Goal: Task Accomplishment & Management: Use online tool/utility

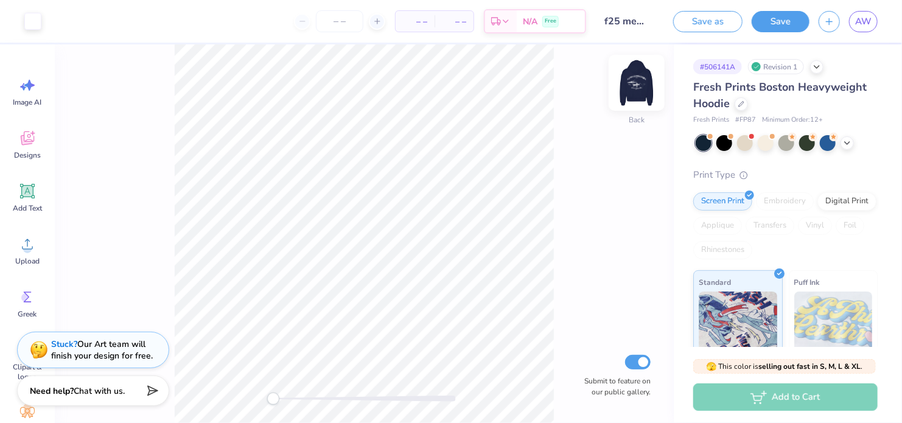
click at [645, 83] on img at bounding box center [636, 82] width 49 height 49
click at [647, 83] on img at bounding box center [636, 82] width 49 height 49
click at [818, 209] on div "Digital Print" at bounding box center [847, 200] width 59 height 18
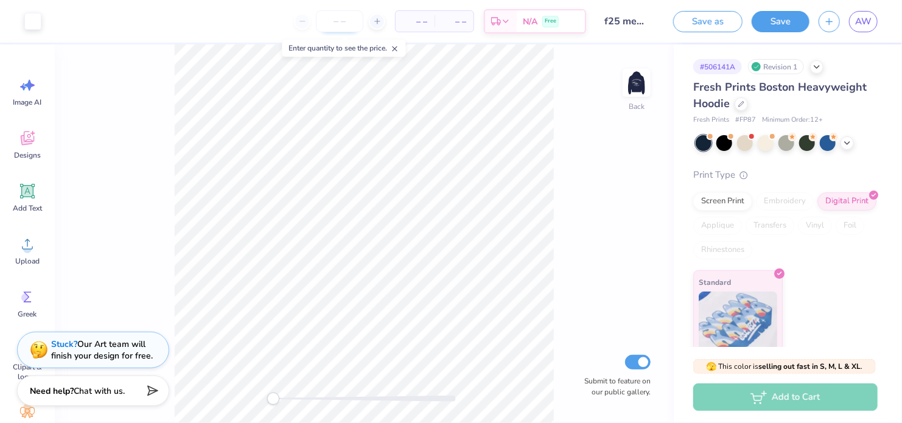
click at [355, 22] on input "number" at bounding box center [339, 21] width 47 height 22
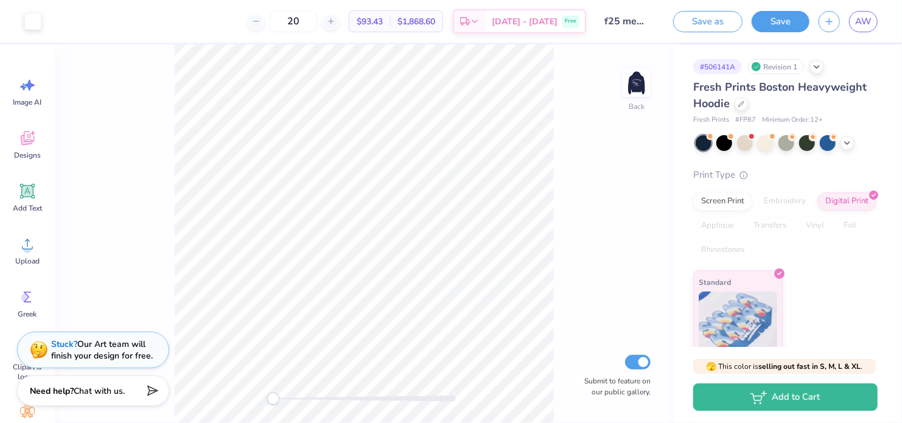
type input "2"
click at [713, 209] on div "Screen Print Embroidery Digital Print Applique Transfers Vinyl Foil Rhinestones" at bounding box center [785, 225] width 184 height 67
click at [719, 196] on div "Screen Print" at bounding box center [722, 200] width 59 height 18
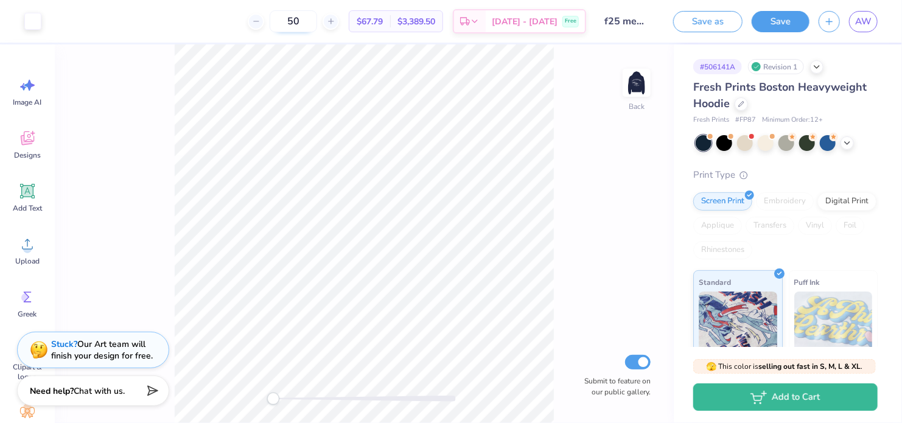
click at [317, 20] on input "50" at bounding box center [293, 21] width 47 height 22
type input "5"
type input "60"
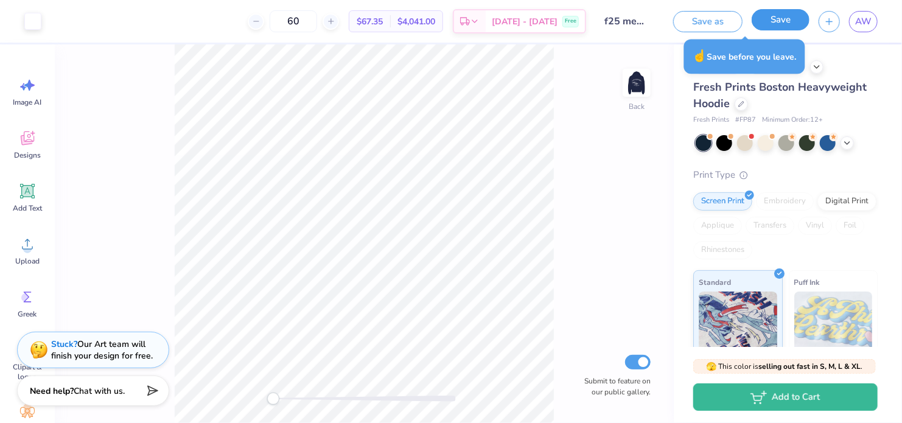
click at [760, 17] on button "Save" at bounding box center [781, 19] width 58 height 21
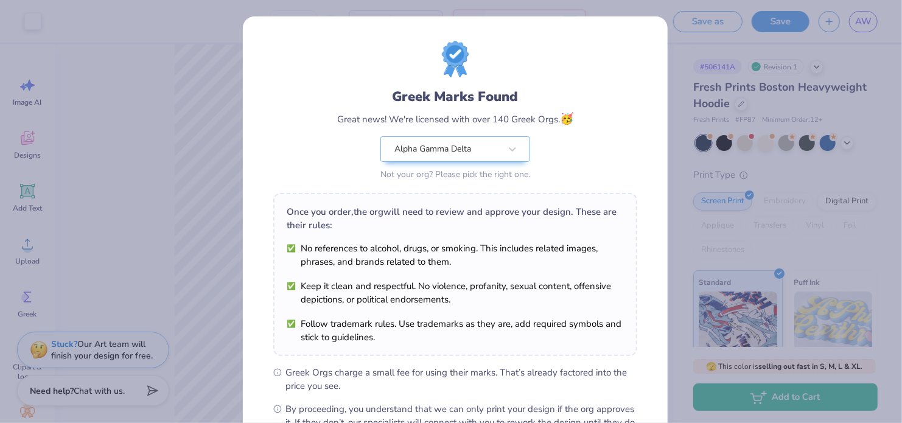
scroll to position [131, 0]
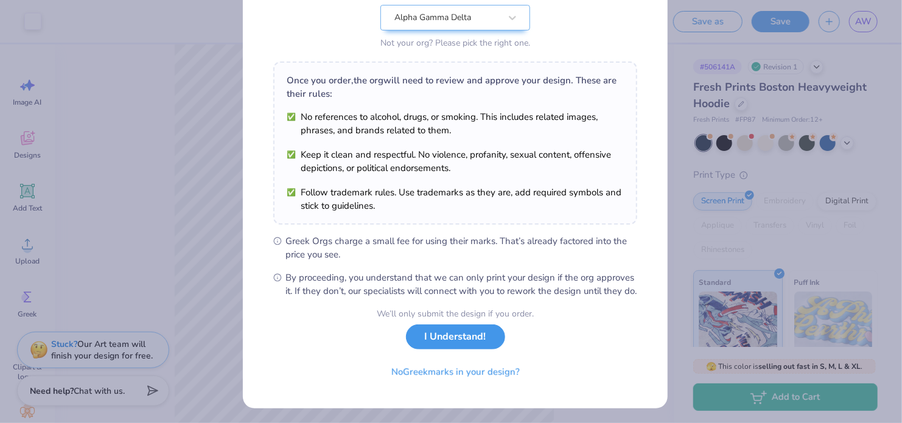
click at [423, 334] on button "I Understand!" at bounding box center [455, 336] width 99 height 25
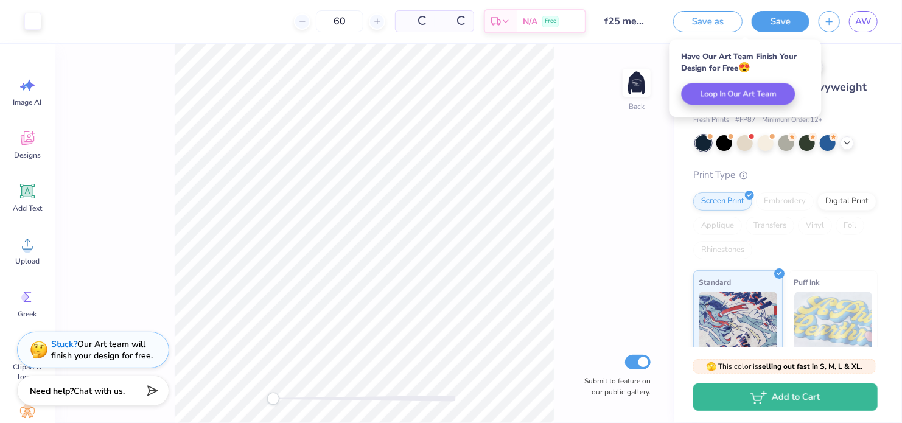
scroll to position [0, 0]
